Goal: Task Accomplishment & Management: Use online tool/utility

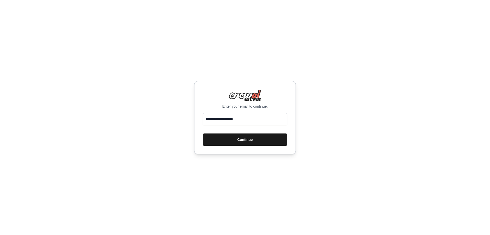
click at [240, 141] on button "Continue" at bounding box center [245, 139] width 85 height 12
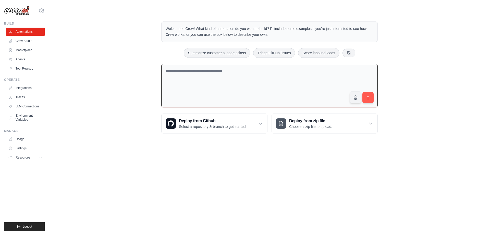
click at [299, 88] on textarea at bounding box center [269, 86] width 217 height 44
click at [325, 118] on h3 "Deploy from zip file" at bounding box center [310, 121] width 43 height 6
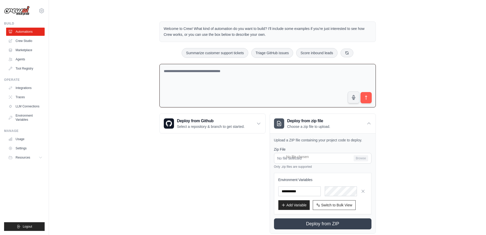
click at [234, 165] on div "Deploy from Github Select a repository & branch to get started. Connect GitHub …" at bounding box center [213, 173] width 106 height 120
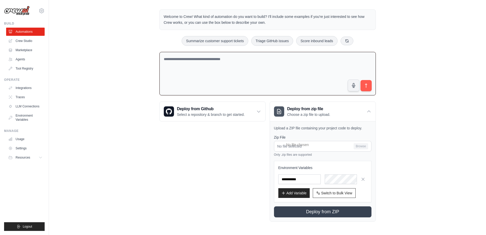
click at [234, 165] on div "Deploy from Github Select a repository & branch to get started. Connect GitHub …" at bounding box center [213, 161] width 106 height 120
click at [108, 70] on div "Welcome to Crew! What kind of automation do you want to build? I'll include som…" at bounding box center [267, 115] width 421 height 228
click at [33, 57] on link "Agents" at bounding box center [26, 59] width 39 height 8
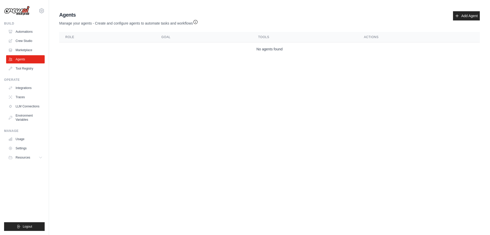
click at [122, 64] on main "Agent Usage Guide To use an agent in your CrewAI project, you can initialize it…" at bounding box center [269, 34] width 441 height 69
click at [30, 50] on link "Marketplace" at bounding box center [26, 50] width 39 height 8
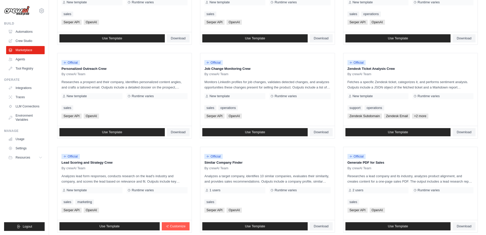
scroll to position [239, 0]
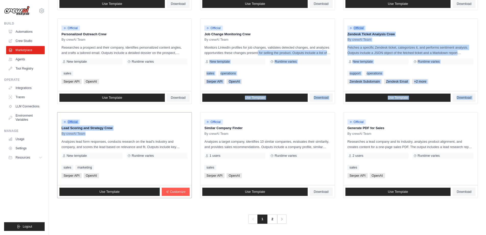
drag, startPoint x: 245, startPoint y: 54, endPoint x: 163, endPoint y: 135, distance: 115.0
click at [163, 135] on ul "Official Contract Analysis Template By crewAI Team Analyzes contracts to extrac…" at bounding box center [267, 13] width 421 height 367
click at [163, 135] on div "By crewAI Team" at bounding box center [125, 134] width 126 height 4
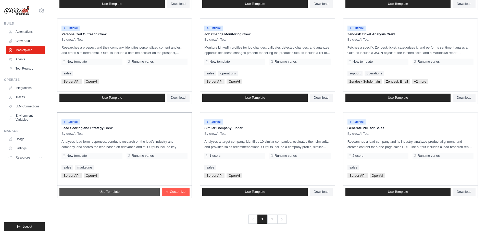
click at [128, 192] on link "Use Template" at bounding box center [109, 191] width 100 height 8
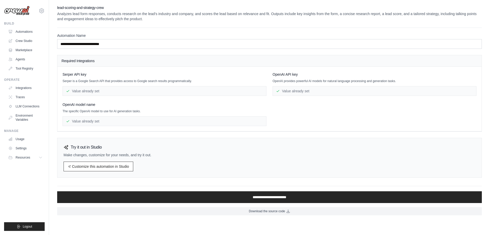
click at [173, 93] on div "Value already set" at bounding box center [165, 91] width 204 height 10
click at [291, 90] on div "Value already set" at bounding box center [375, 91] width 204 height 10
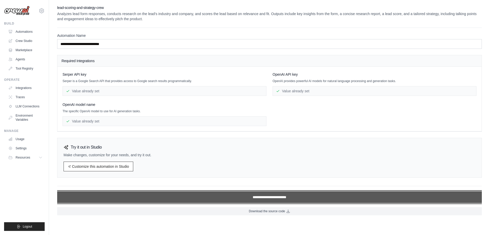
click at [228, 197] on input "**********" at bounding box center [269, 197] width 425 height 12
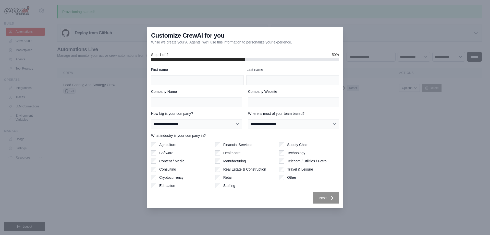
click at [358, 85] on div at bounding box center [245, 117] width 490 height 235
click at [126, 76] on div at bounding box center [245, 117] width 490 height 235
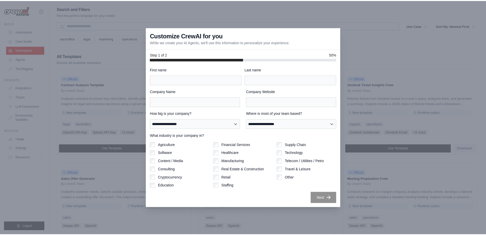
scroll to position [239, 0]
